Goal: Task Accomplishment & Management: Use online tool/utility

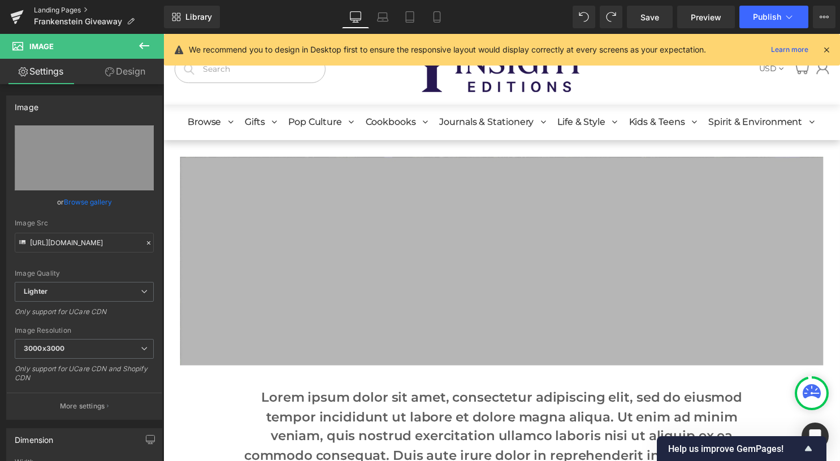
drag, startPoint x: 0, startPoint y: 0, endPoint x: 58, endPoint y: 11, distance: 59.3
click at [58, 11] on link "Landing Pages" at bounding box center [99, 10] width 130 height 9
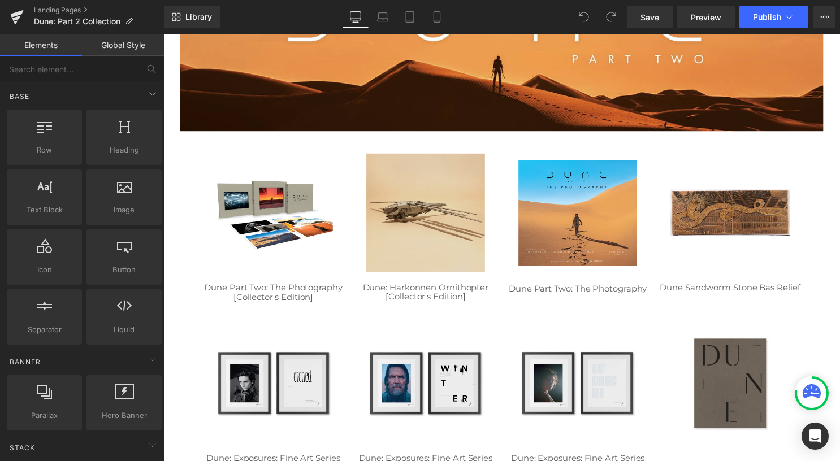
scroll to position [113, 0]
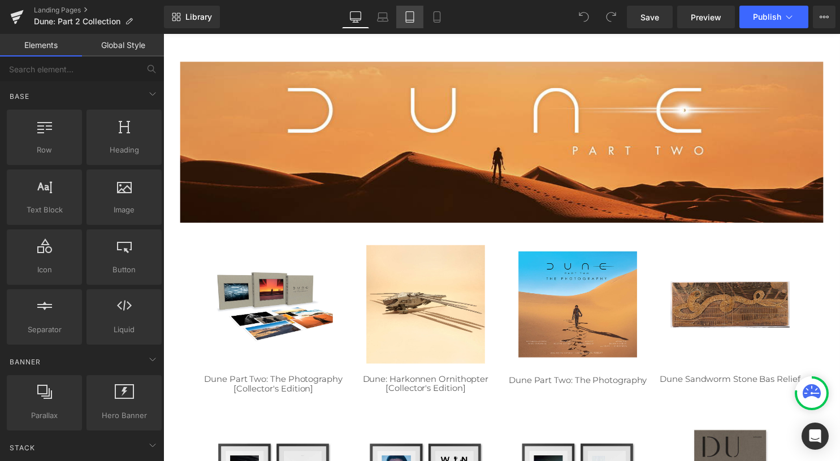
click at [411, 14] on icon at bounding box center [409, 16] width 11 height 11
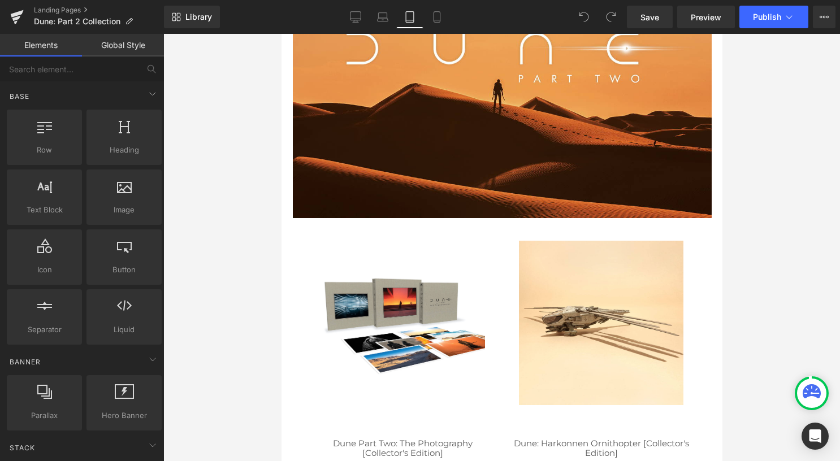
scroll to position [145, 0]
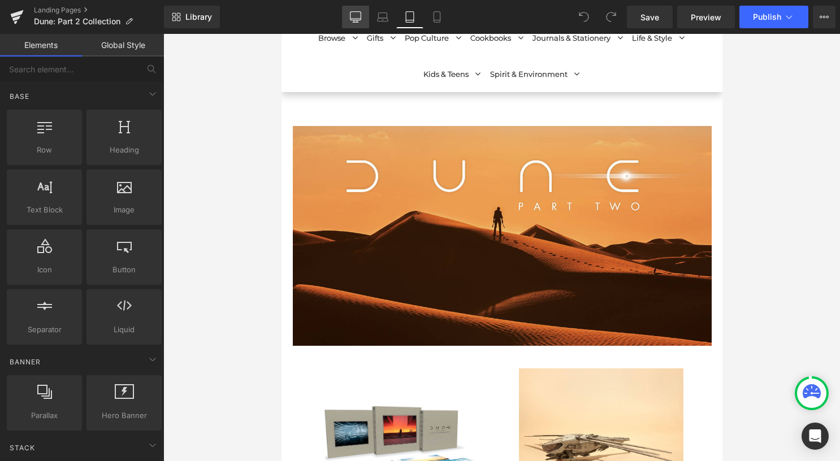
click at [349, 14] on link "Desktop" at bounding box center [355, 17] width 27 height 23
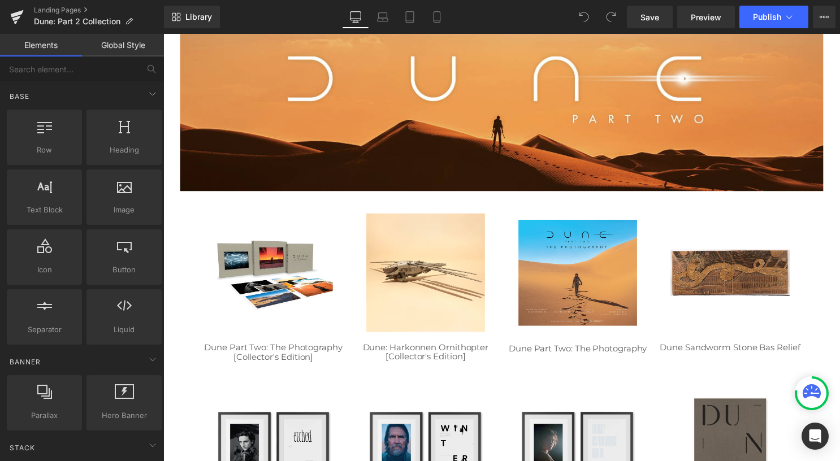
scroll to position [107, 0]
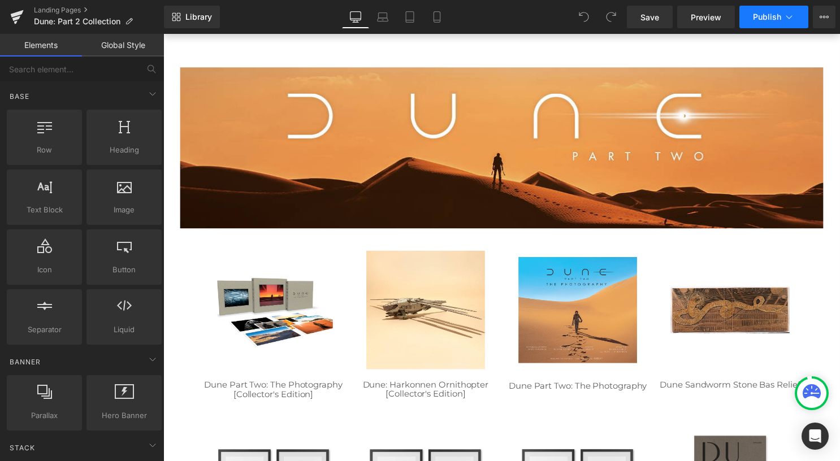
click at [758, 18] on span "Publish" at bounding box center [767, 16] width 28 height 9
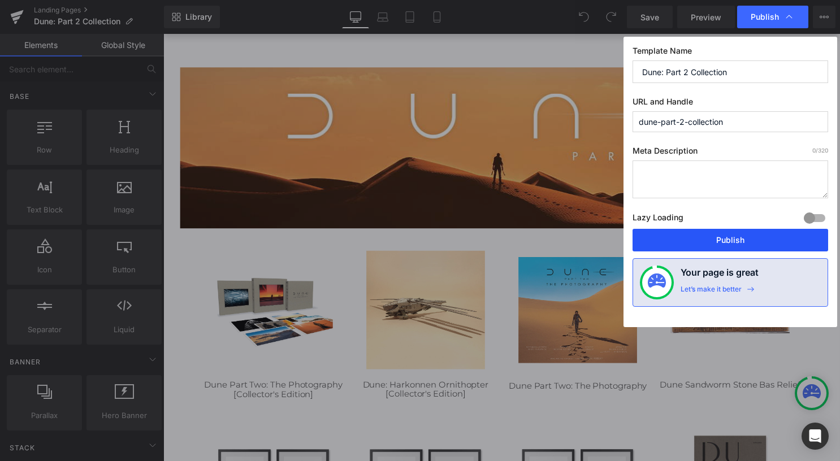
click at [724, 234] on button "Publish" at bounding box center [731, 240] width 196 height 23
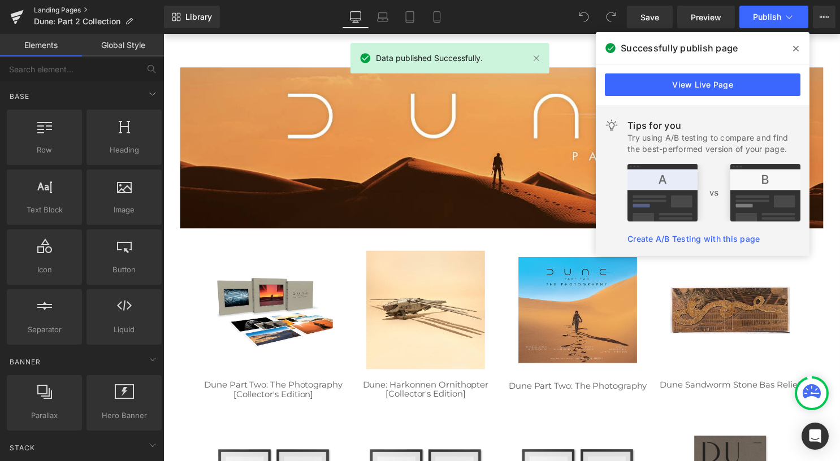
click at [79, 10] on link "Landing Pages" at bounding box center [99, 10] width 130 height 9
